Goal: Task Accomplishment & Management: Use online tool/utility

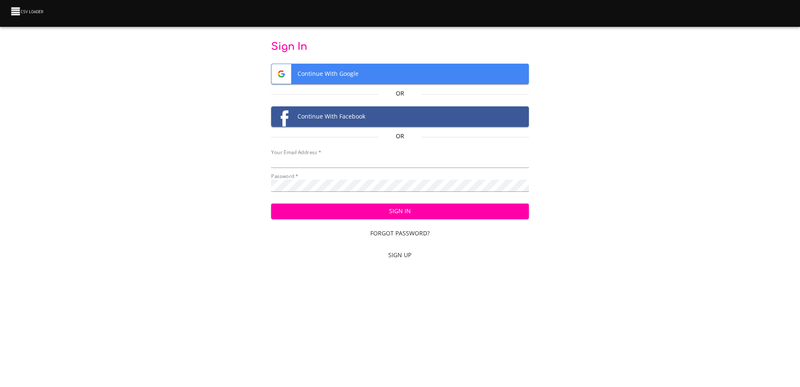
type input "mammothequipment10@gmail.com"
click at [390, 209] on span "Sign In" at bounding box center [400, 211] width 244 height 10
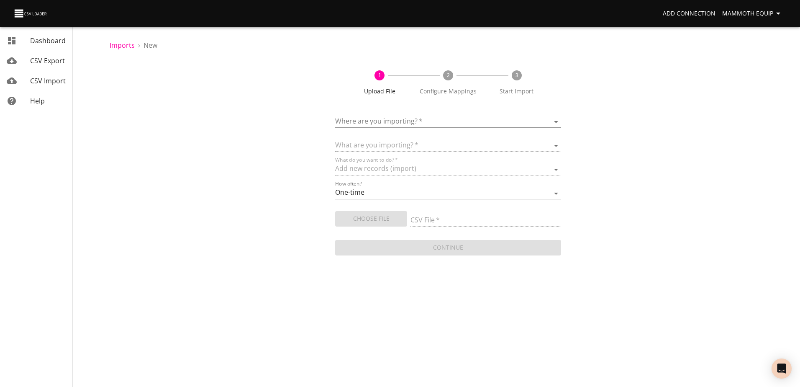
click at [556, 120] on body "Add Connection Mammoth Equip Dashboard CSV Export CSV Import Help Imports › New…" at bounding box center [400, 193] width 800 height 387
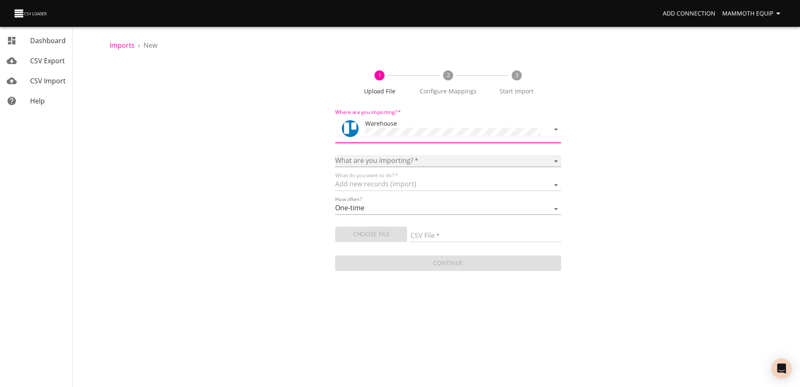
click at [556, 160] on select "Boards Cards Checkitems Checklists" at bounding box center [448, 161] width 226 height 12
select select "cards"
click at [335, 155] on select "Boards Cards Checkitems Checklists" at bounding box center [448, 161] width 226 height 12
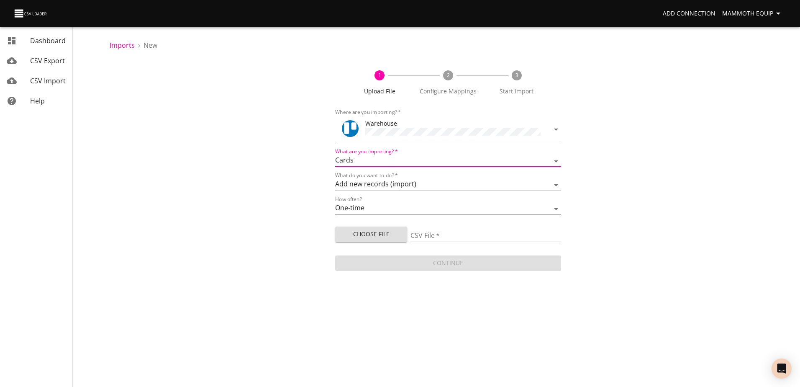
click at [387, 235] on span "Choose File" at bounding box center [371, 234] width 59 height 10
type input "Import1.xlsx"
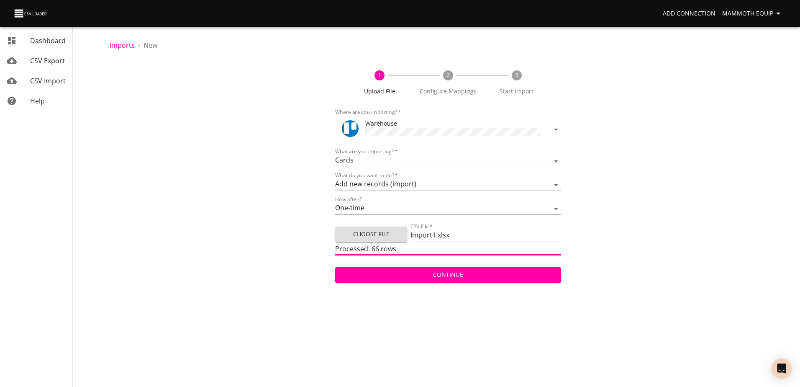
click at [424, 281] on form "Where are you importing?   * Warehouse What are you importing?   * Boards Cards…" at bounding box center [448, 194] width 226 height 179
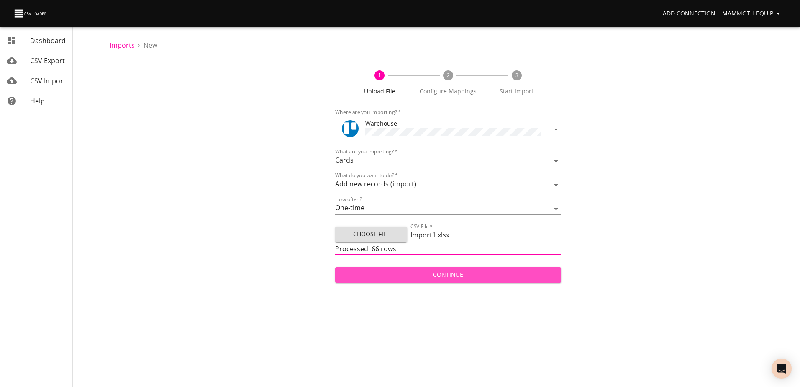
click at [423, 273] on span "Continue" at bounding box center [448, 275] width 212 height 10
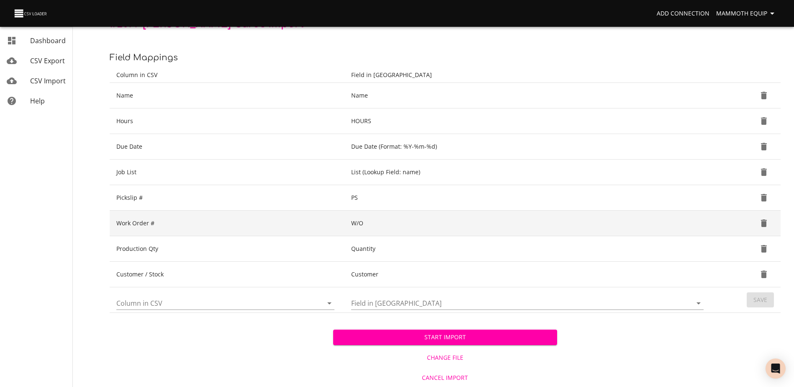
scroll to position [88, 0]
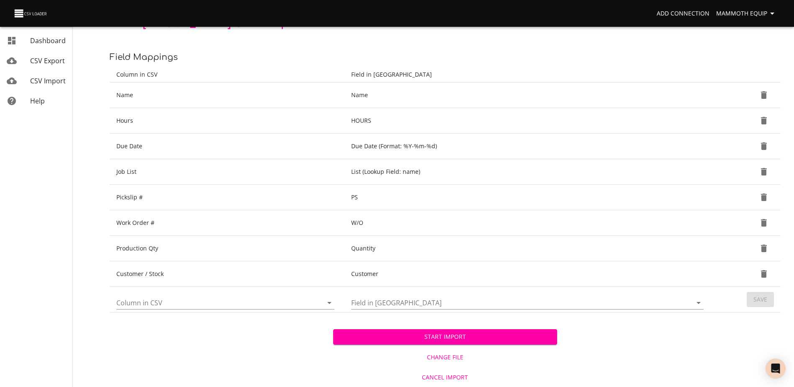
click at [430, 338] on span "Start Import" at bounding box center [445, 336] width 210 height 10
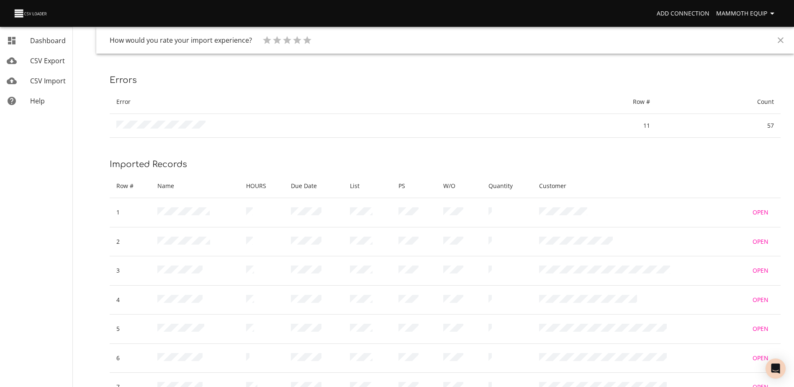
scroll to position [164, 0]
